Goal: Find specific page/section: Find specific page/section

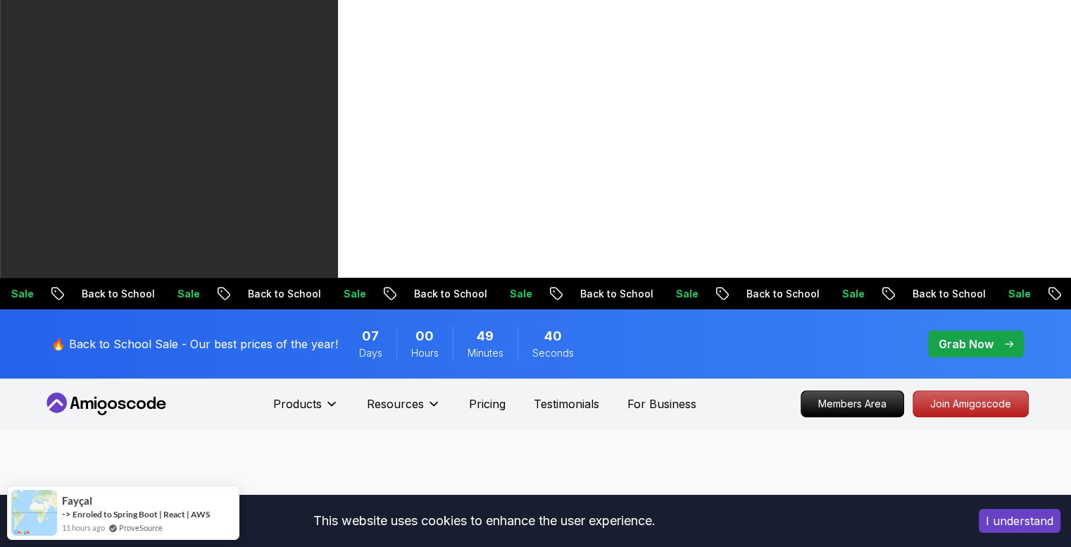
scroll to position [267, 0]
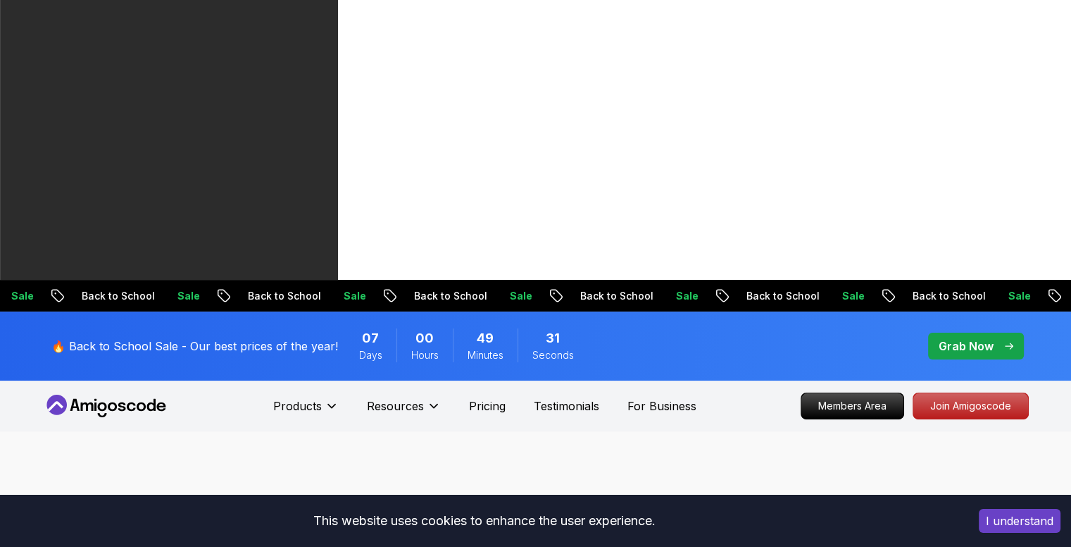
type input "full sta"
